Goal: Navigation & Orientation: Understand site structure

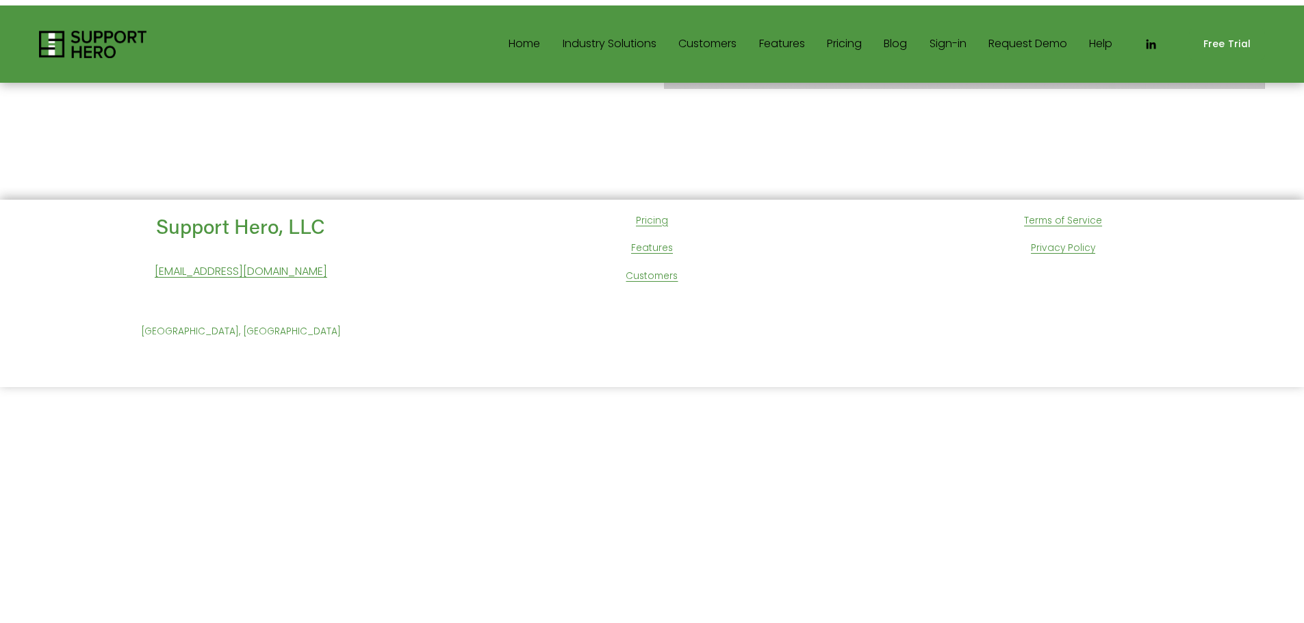
scroll to position [272, 0]
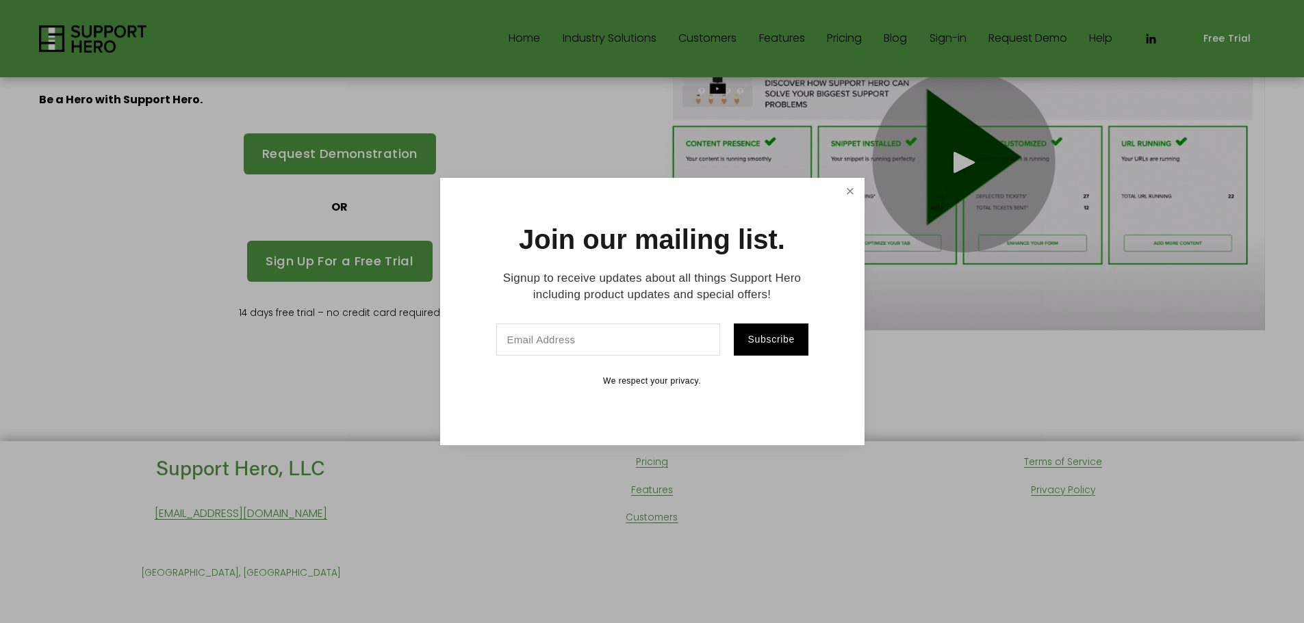
click at [855, 185] on link "Close" at bounding box center [850, 192] width 24 height 24
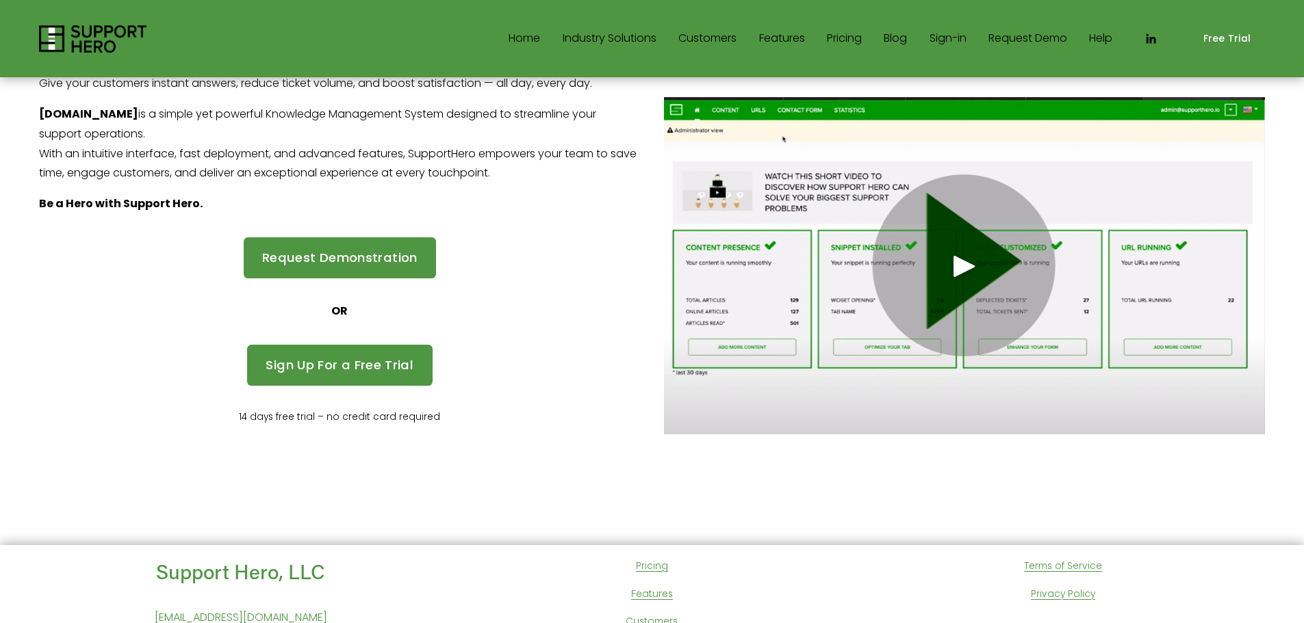
scroll to position [0, 0]
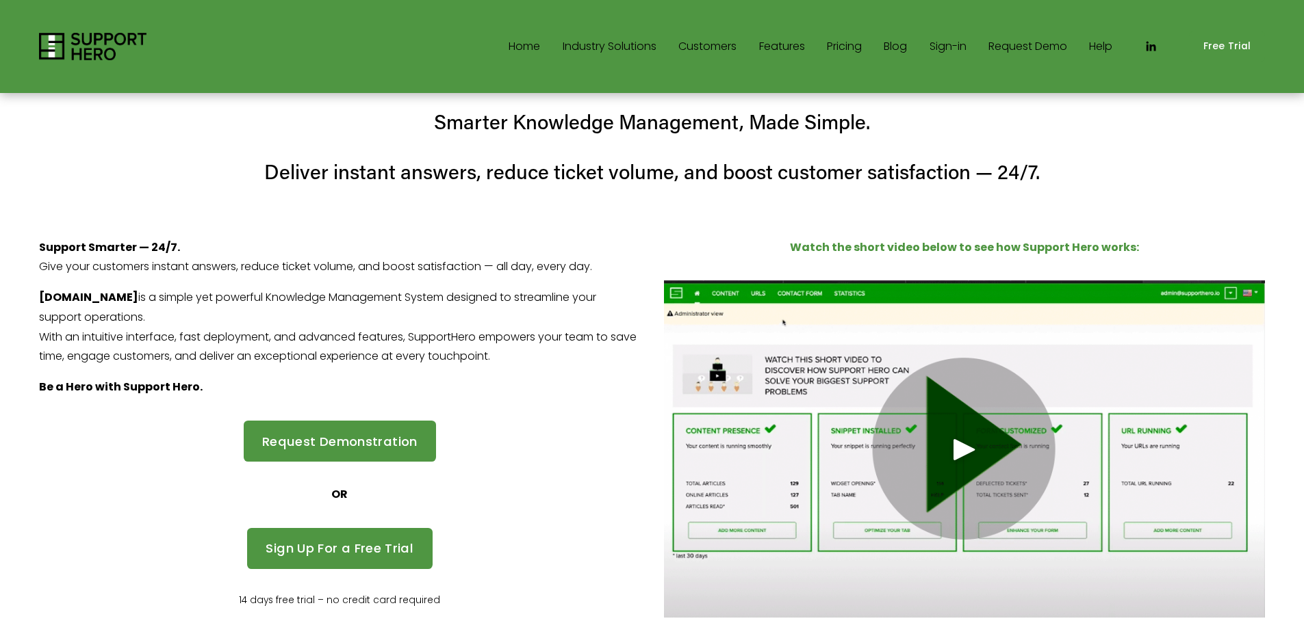
click at [513, 46] on link "Home" at bounding box center [523, 47] width 31 height 22
click at [796, 50] on link "Features" at bounding box center [782, 47] width 46 height 22
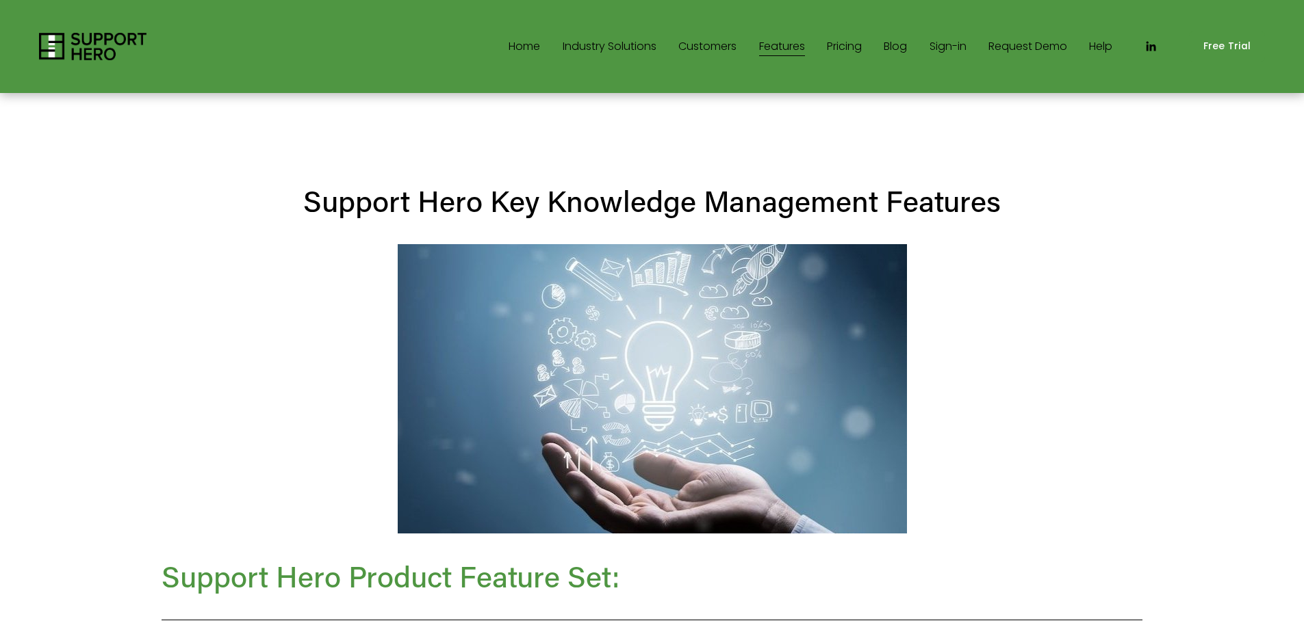
click at [1104, 49] on link "Help" at bounding box center [1100, 47] width 23 height 22
